Goal: Information Seeking & Learning: Learn about a topic

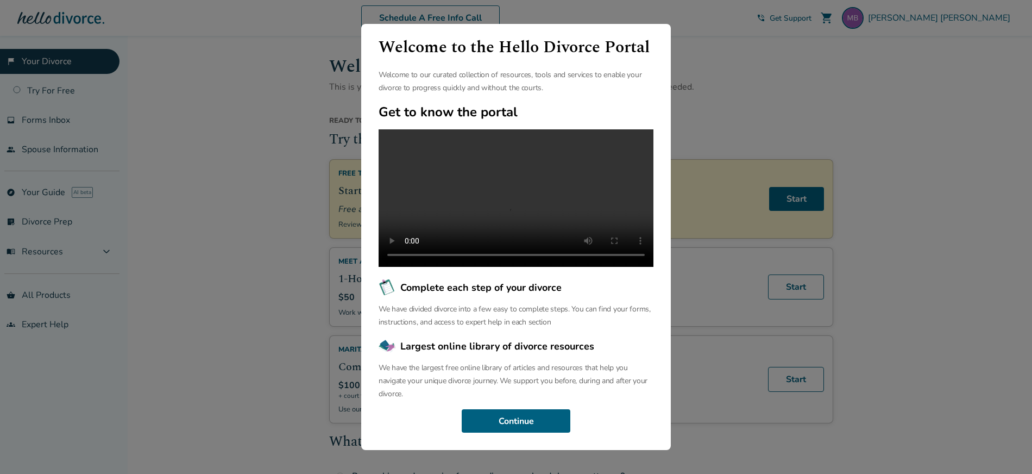
scroll to position [44, 0]
click at [522, 417] on button "Continue" at bounding box center [516, 421] width 109 height 24
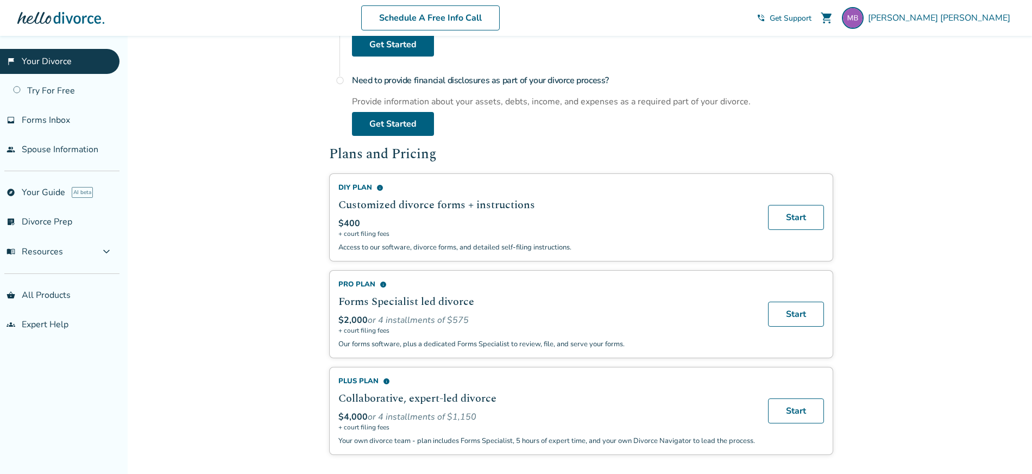
scroll to position [0, 0]
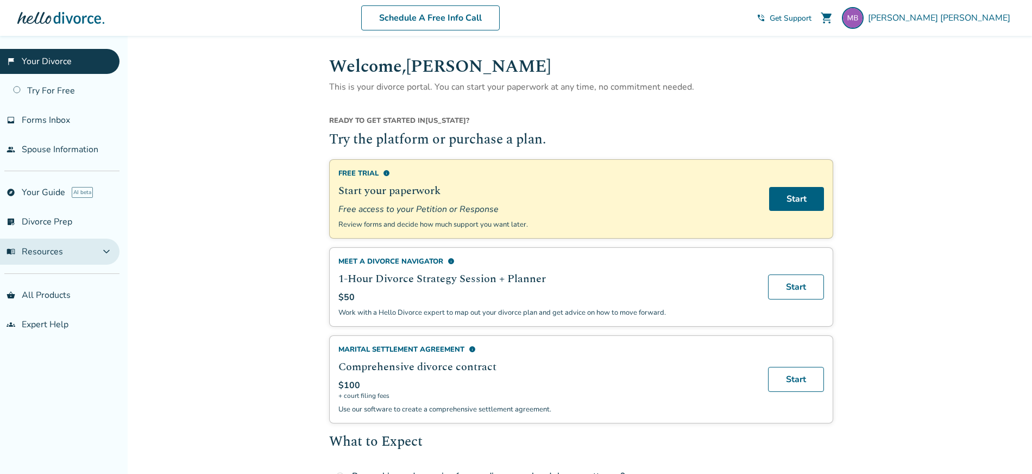
click at [52, 252] on span "menu_book Resources" at bounding box center [35, 252] width 57 height 12
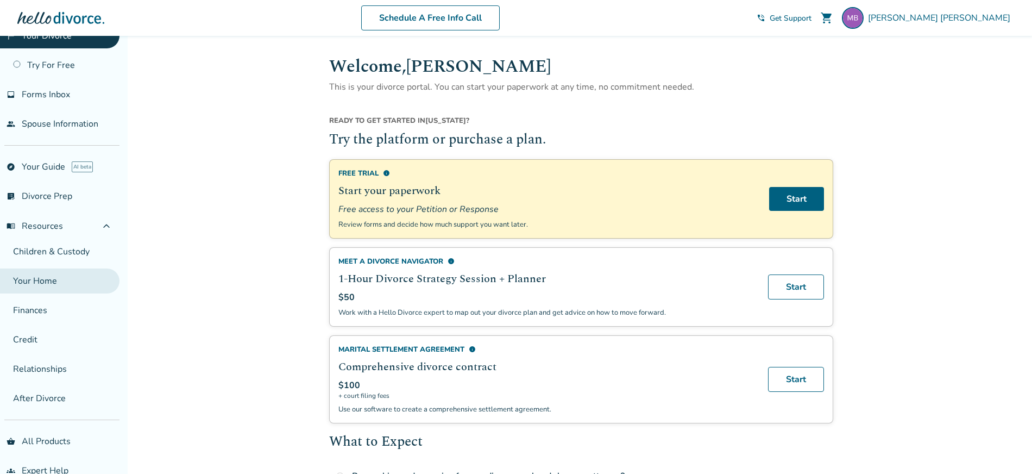
scroll to position [48, 0]
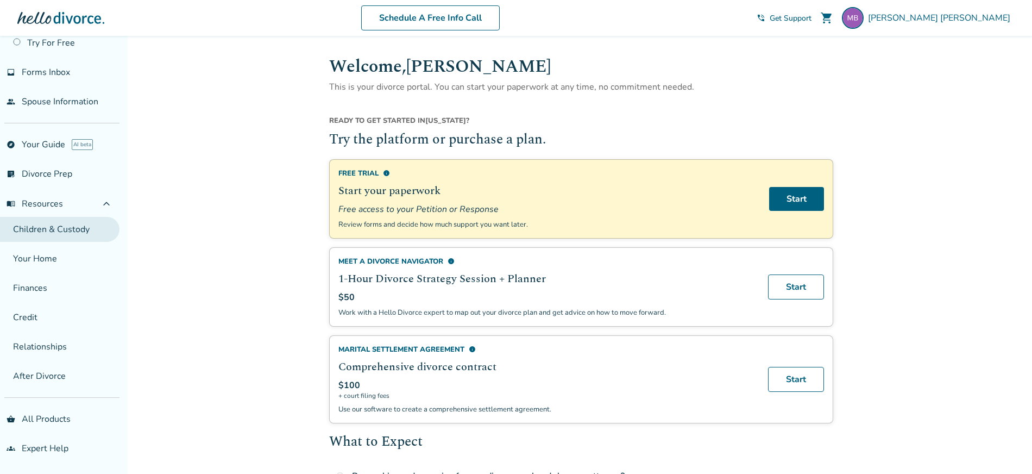
click at [35, 229] on link "Children & Custody" at bounding box center [60, 229] width 120 height 25
